Goal: Find specific page/section: Find specific page/section

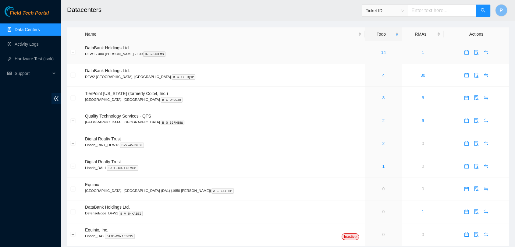
click at [365, 59] on td "14" at bounding box center [383, 52] width 37 height 23
